Goal: Use online tool/utility: Use online tool/utility

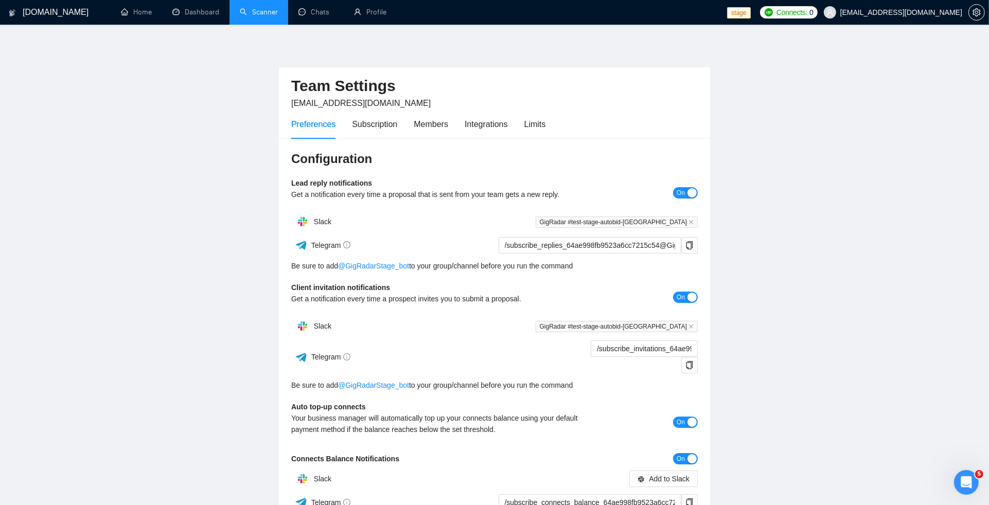
click at [249, 16] on link "Scanner" at bounding box center [259, 12] width 38 height 9
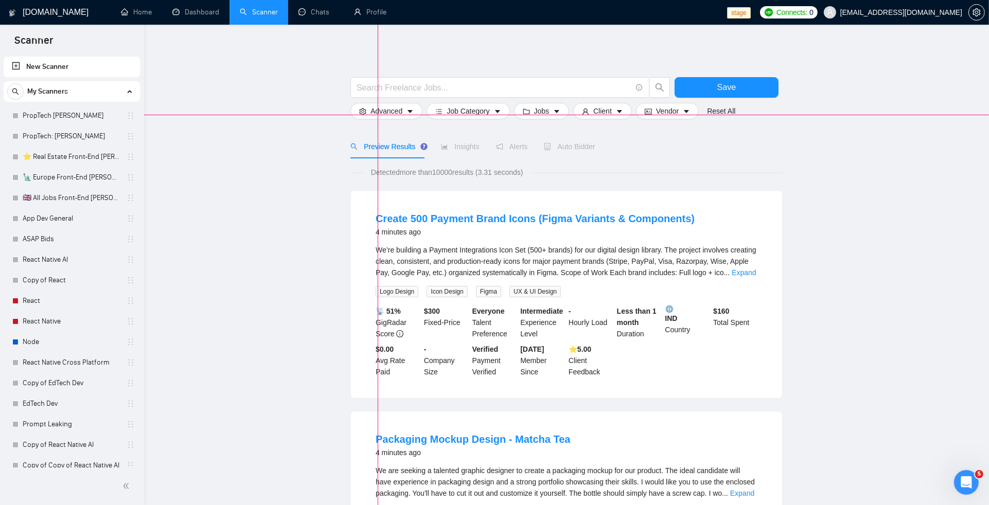
click at [378, 115] on div at bounding box center [494, 115] width 989 height 1
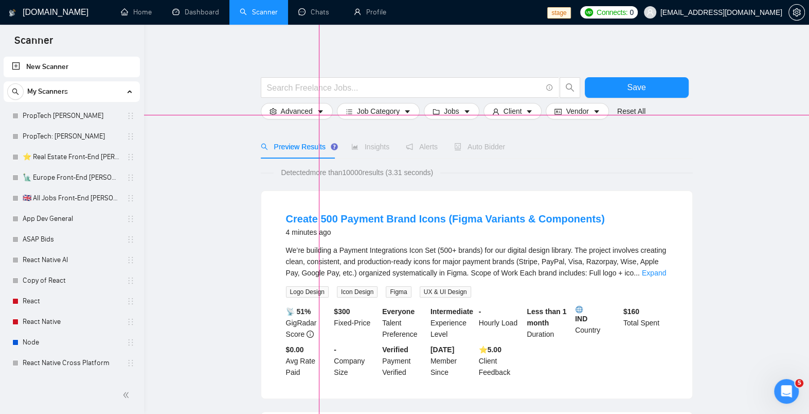
click at [319, 115] on div at bounding box center [404, 115] width 809 height 1
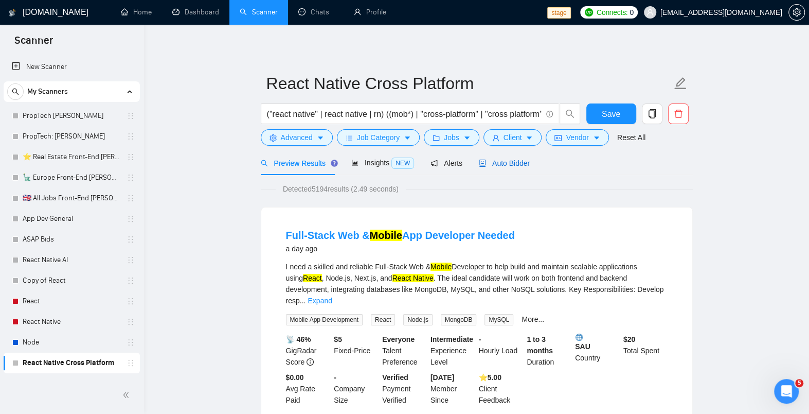
click at [498, 164] on span "Auto Bidder" at bounding box center [504, 163] width 51 height 8
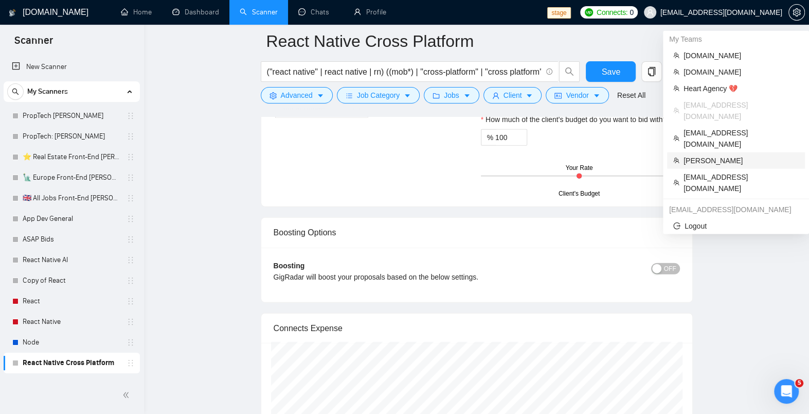
click at [720, 155] on span "[PERSON_NAME]" at bounding box center [741, 160] width 115 height 11
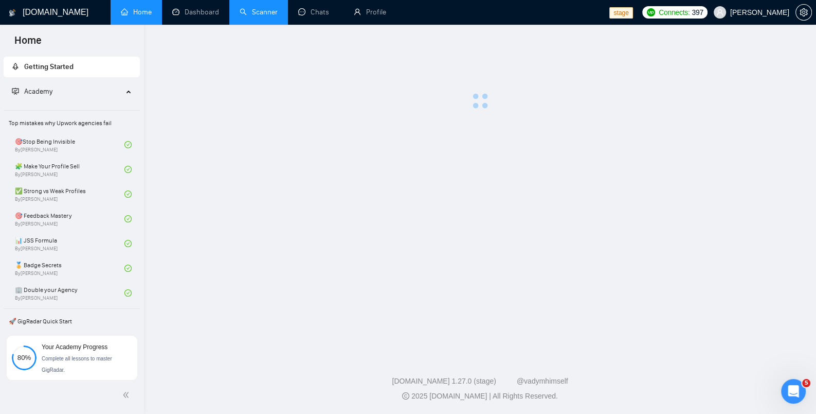
click at [261, 8] on link "Scanner" at bounding box center [259, 12] width 38 height 9
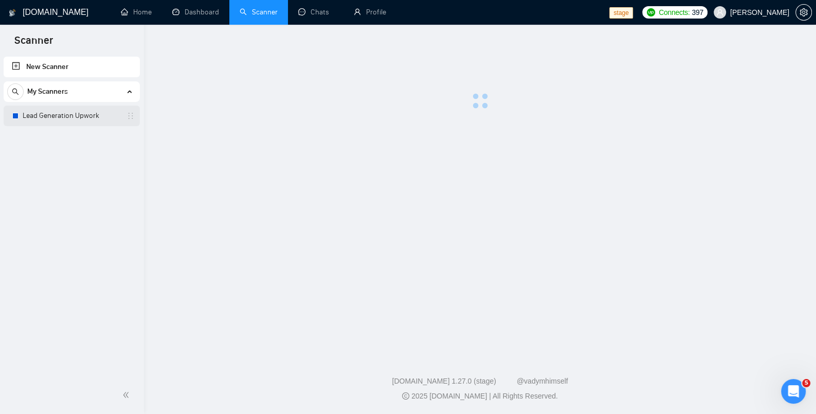
click at [77, 116] on link "Lead Generation Upwork" at bounding box center [72, 115] width 98 height 21
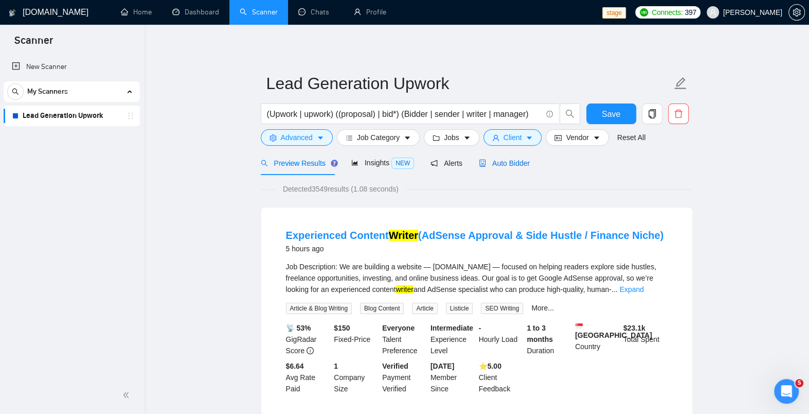
click at [500, 163] on span "Auto Bidder" at bounding box center [504, 163] width 51 height 8
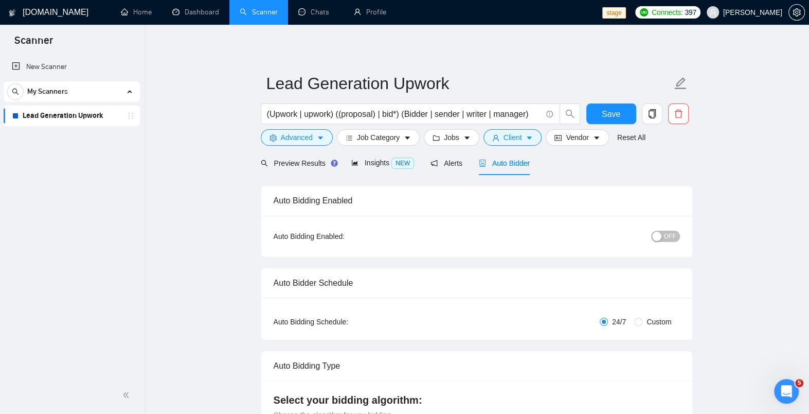
radio input "false"
radio input "true"
checkbox input "true"
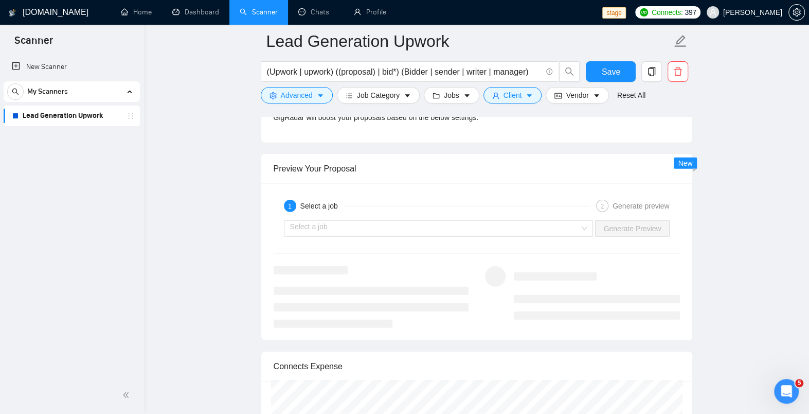
scroll to position [2172, 0]
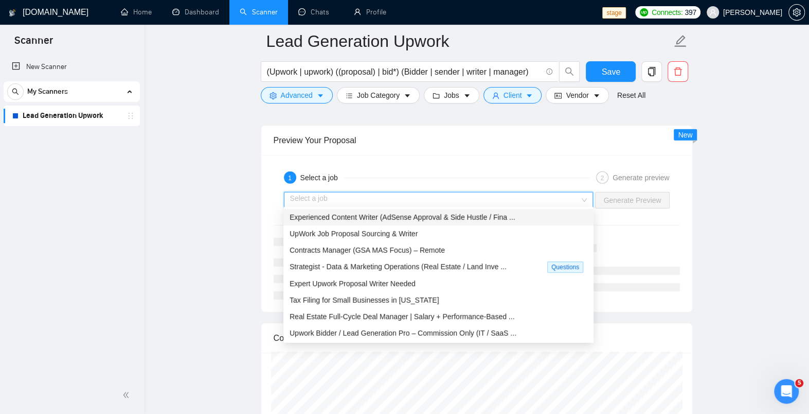
click at [415, 195] on input "search" at bounding box center [435, 199] width 290 height 15
click at [378, 224] on div "Experienced Content Writer (AdSense Approval & Side Hustle / Fina ..." at bounding box center [438, 217] width 310 height 16
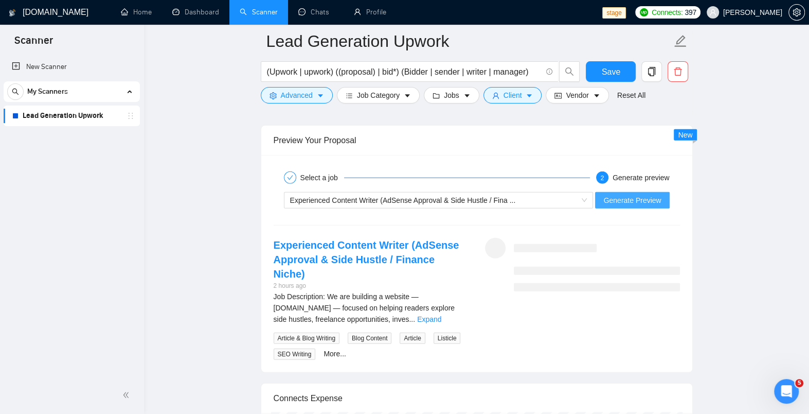
click at [606, 197] on span "Generate Preview" at bounding box center [632, 199] width 58 height 11
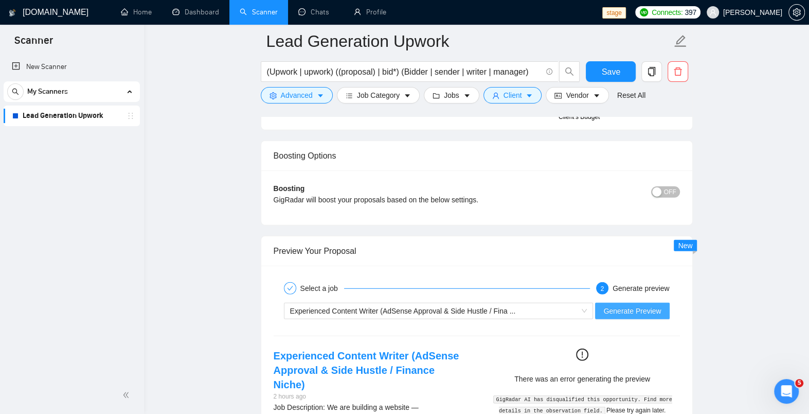
scroll to position [2085, 0]
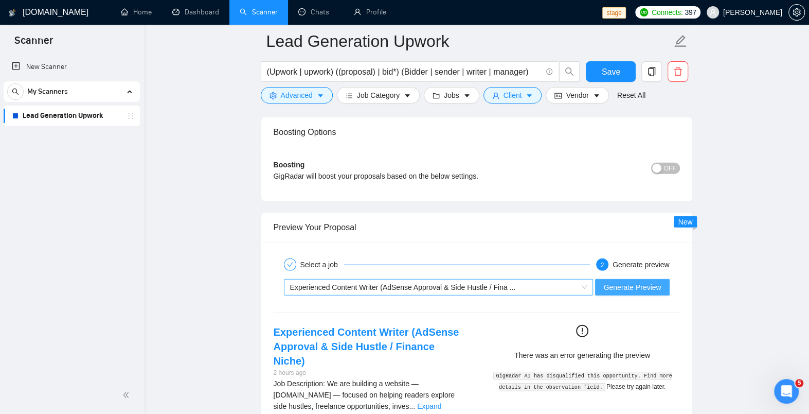
click at [511, 283] on span "Experienced Content Writer (AdSense Approval & Side Hustle / Fina ..." at bounding box center [403, 287] width 226 height 8
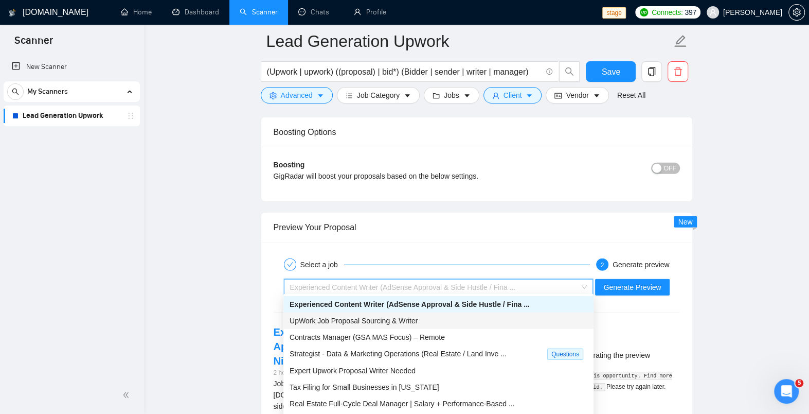
click at [484, 323] on div "UpWork Job Proposal Sourcing & Writer" at bounding box center [439, 320] width 298 height 11
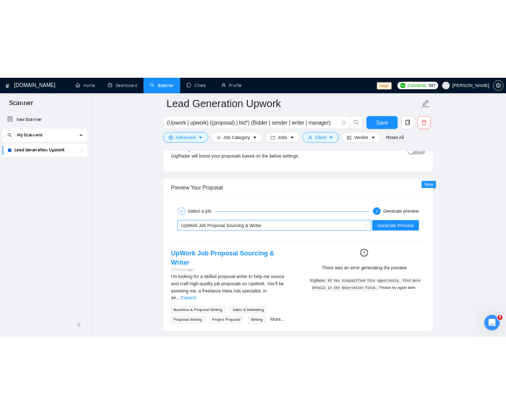
scroll to position [2138, 0]
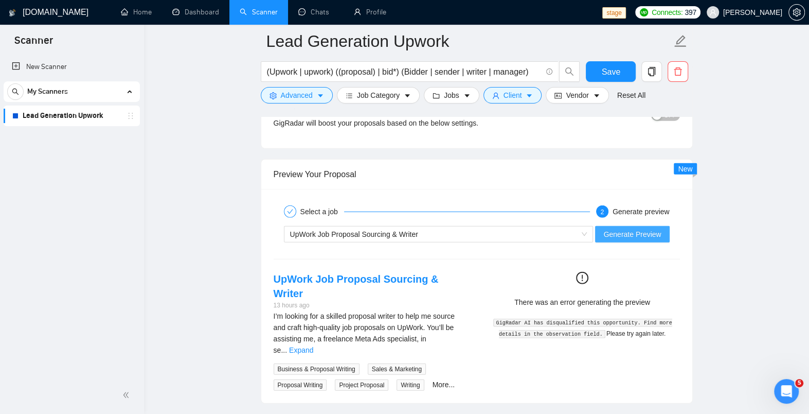
click at [643, 228] on span "Generate Preview" at bounding box center [632, 233] width 58 height 11
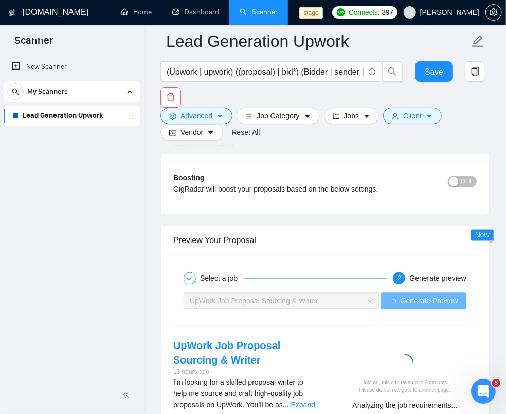
scroll to position [2407, 0]
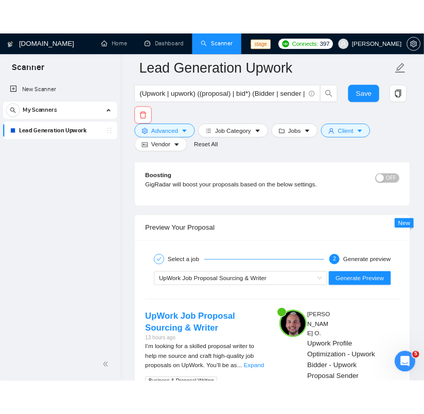
scroll to position [2418, 0]
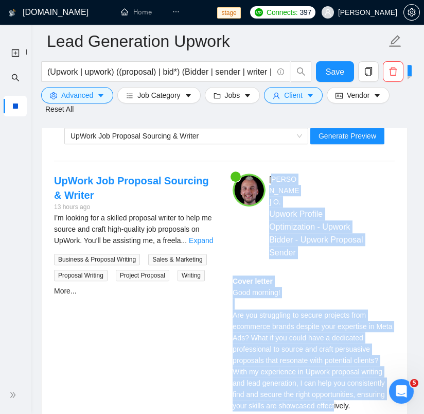
drag, startPoint x: 276, startPoint y: 177, endPoint x: 318, endPoint y: 385, distance: 212.7
click at [318, 385] on div "[PERSON_NAME] Upwork Profile Optimization - Upwork Bidder - Upwork Proposal Sen…" at bounding box center [313, 345] width 178 height 345
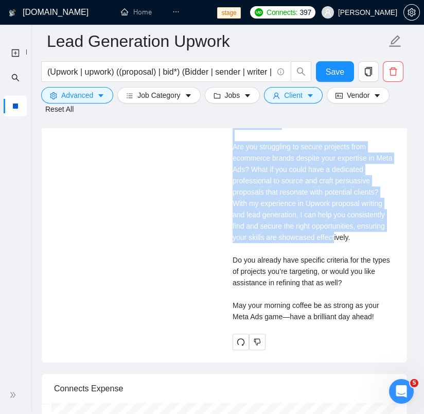
scroll to position [2474, 0]
